Goal: Information Seeking & Learning: Learn about a topic

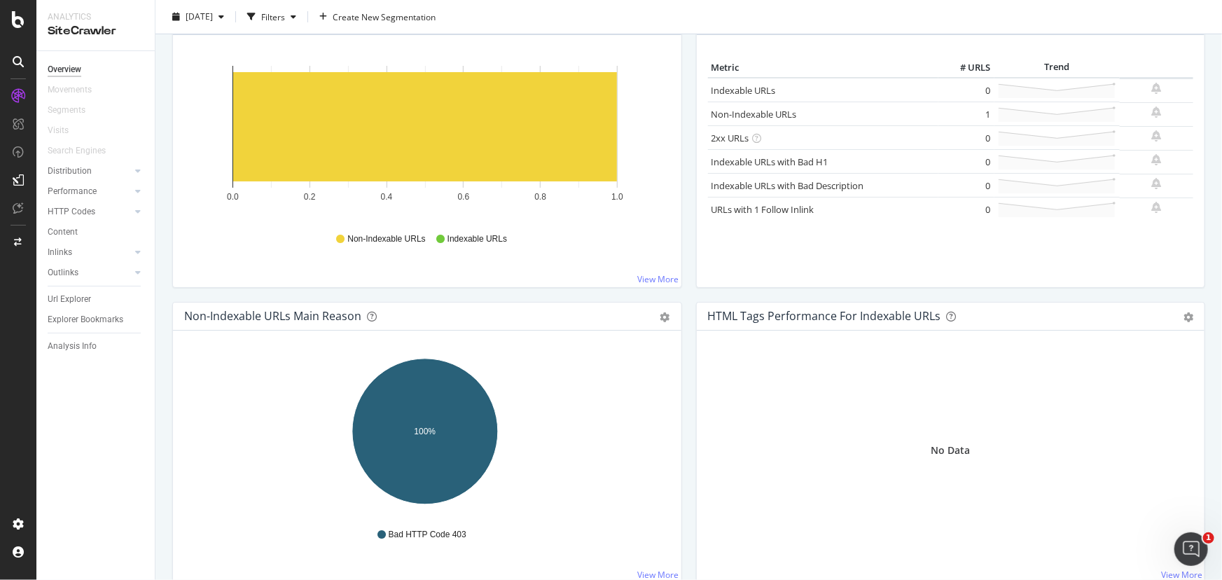
scroll to position [212, 0]
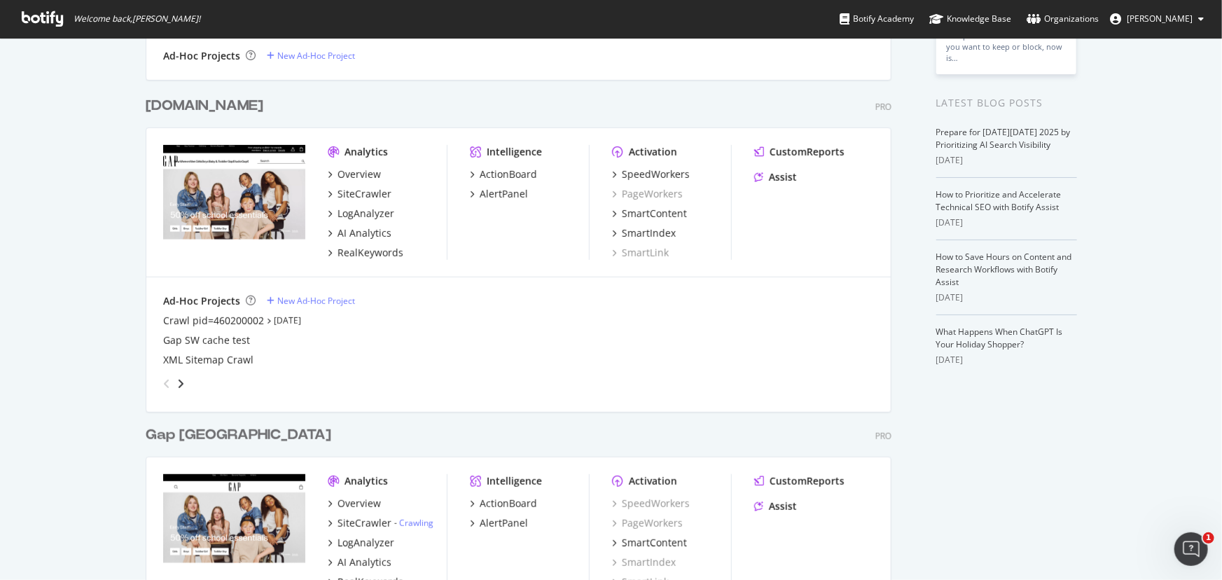
scroll to position [297, 0]
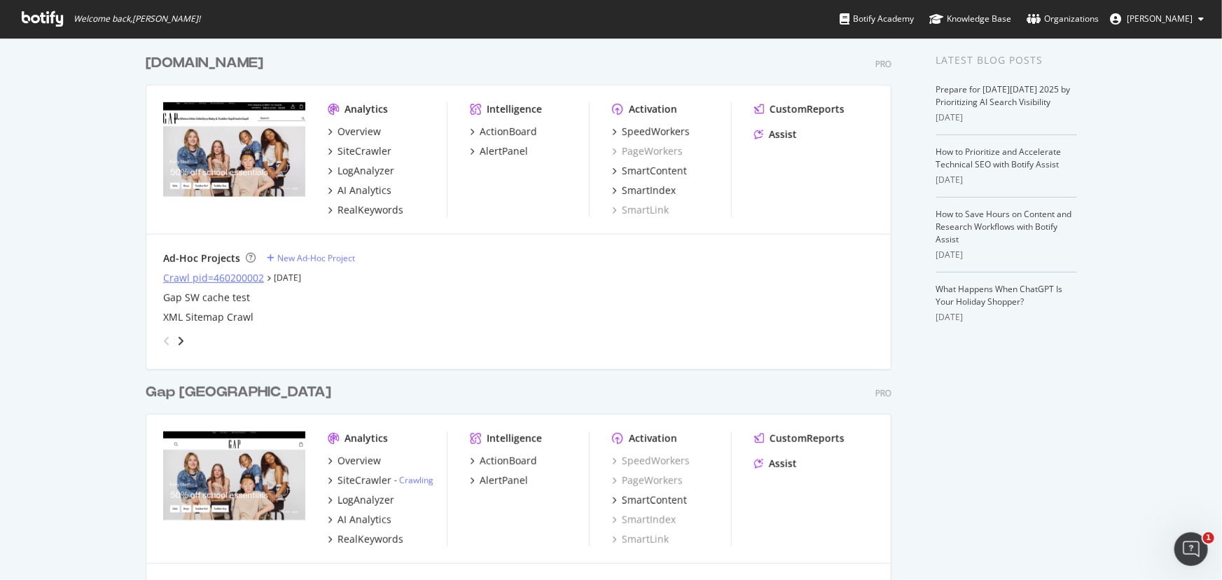
click at [224, 274] on div "Crawl pid=460200002" at bounding box center [213, 278] width 101 height 14
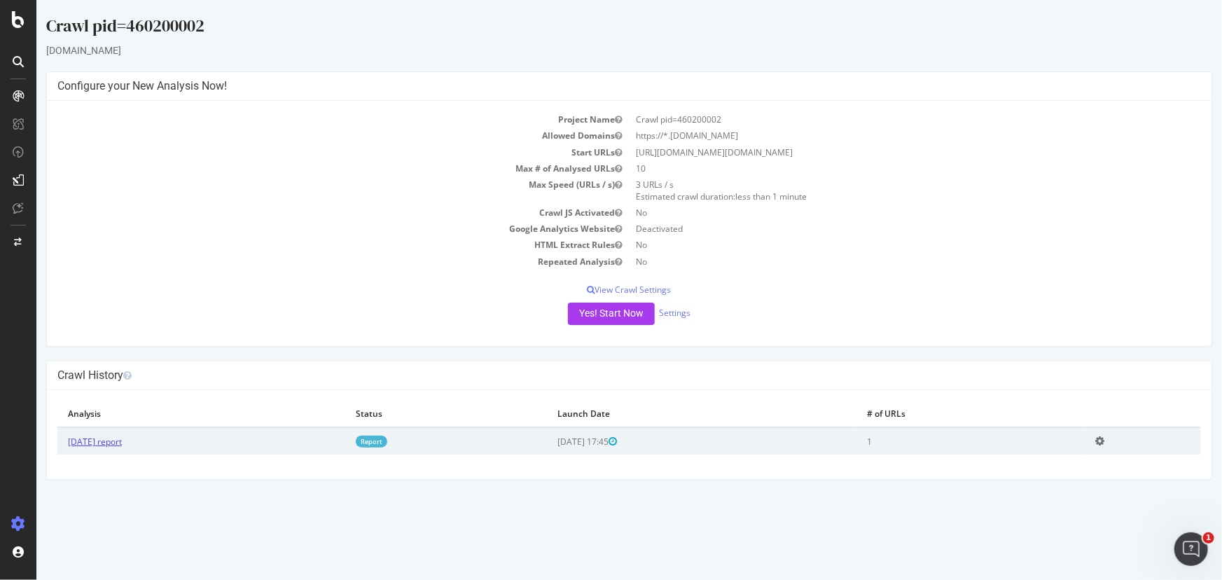
click at [117, 438] on link "[DATE] report" at bounding box center [94, 442] width 54 height 12
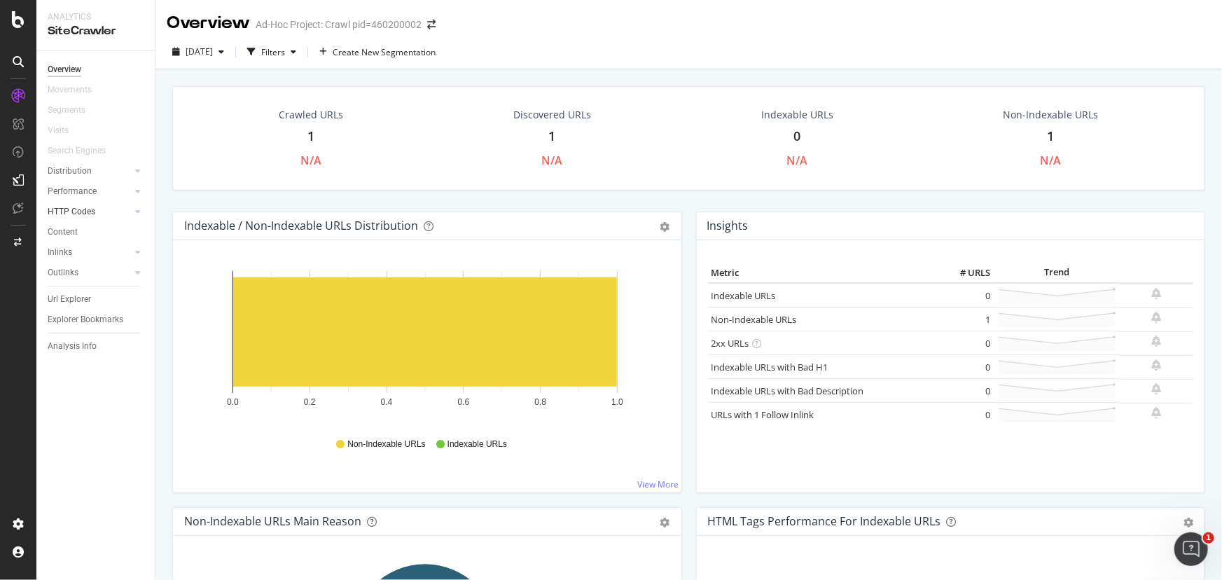
click at [97, 212] on link "HTTP Codes" at bounding box center [89, 212] width 83 height 15
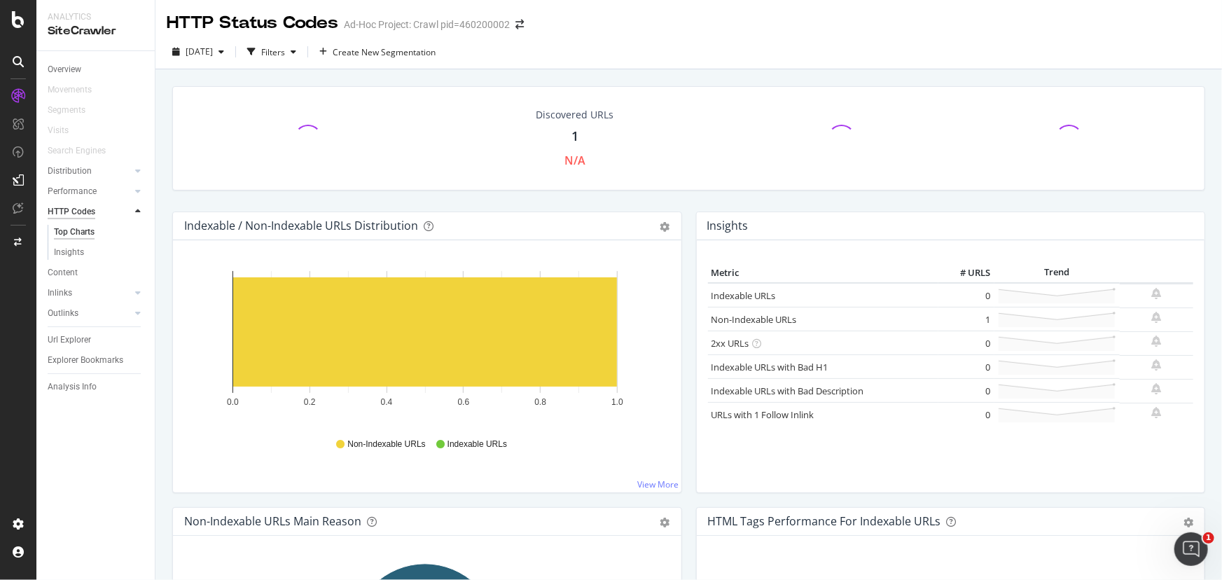
click at [84, 212] on div "HTTP Codes" at bounding box center [72, 212] width 48 height 15
click at [152, 249] on div "Overview Movements Segments Visits Search Engines Distribution Top Charts Insig…" at bounding box center [95, 315] width 118 height 529
click at [63, 313] on div "Outlinks" at bounding box center [63, 313] width 31 height 15
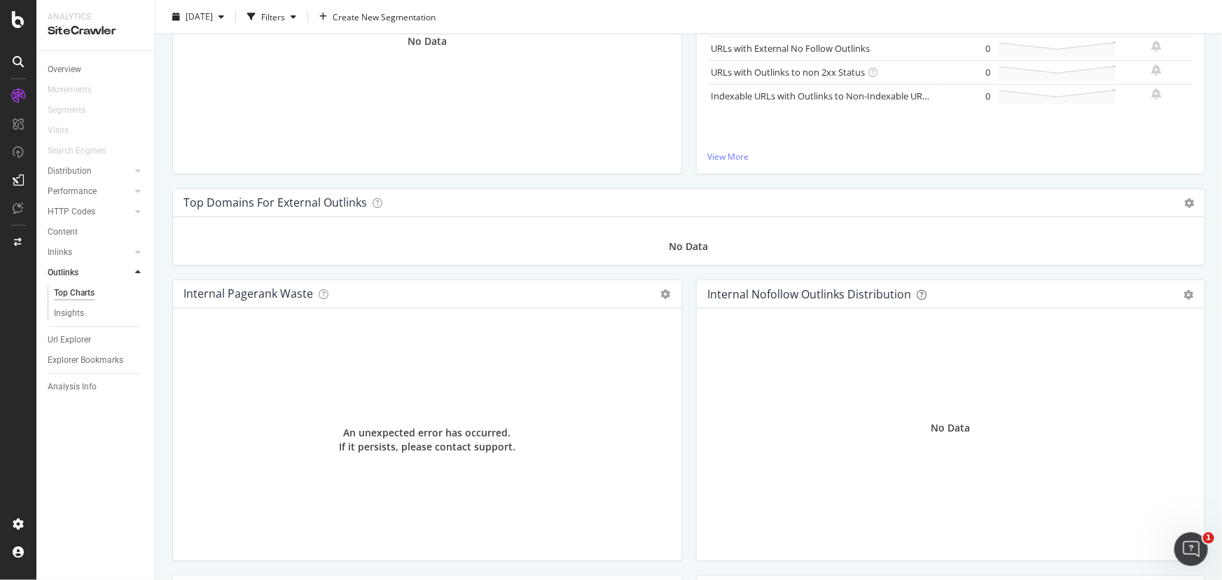
scroll to position [297, 0]
click at [63, 339] on div "Url Explorer" at bounding box center [69, 340] width 43 height 15
